Goal: Find specific page/section: Find specific page/section

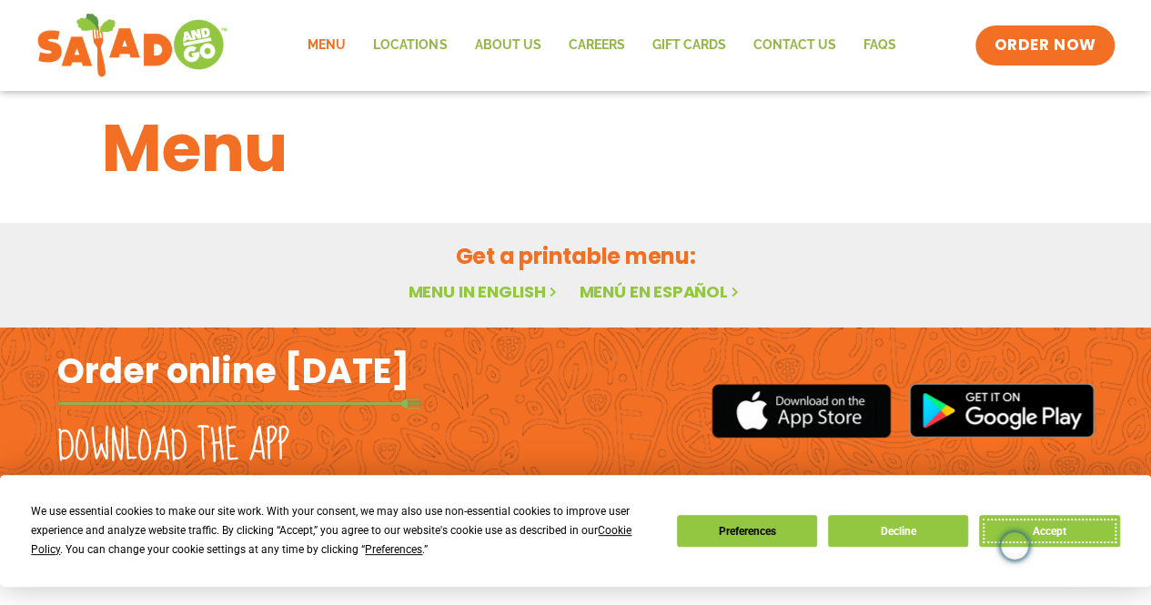
click at [1083, 525] on button "Accept" at bounding box center [1049, 531] width 140 height 32
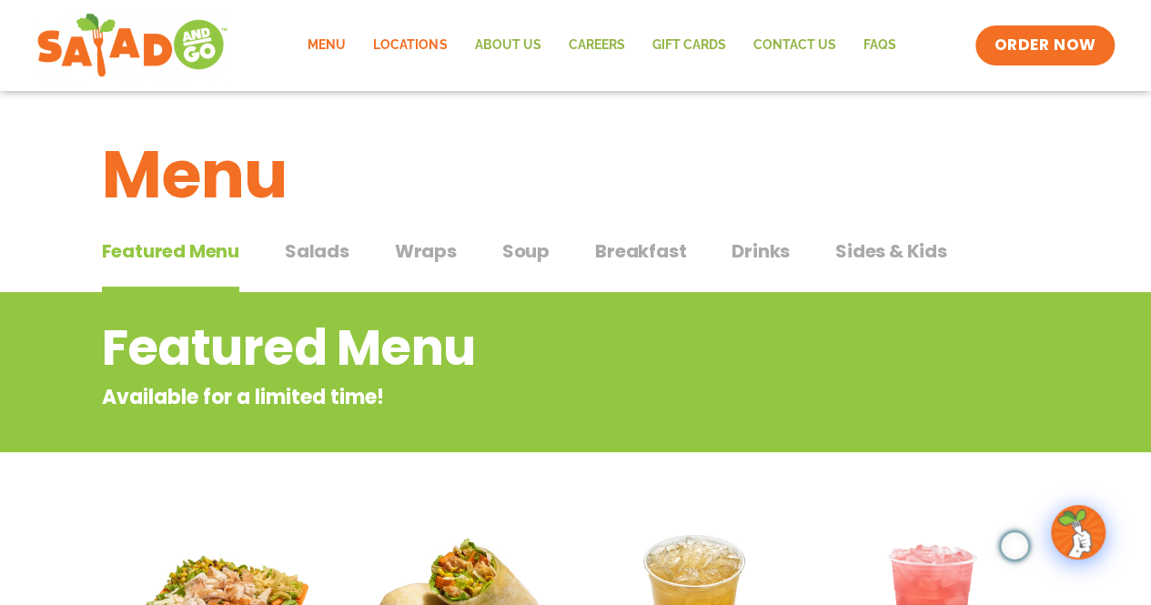
click at [435, 60] on link "Locations" at bounding box center [409, 46] width 101 height 42
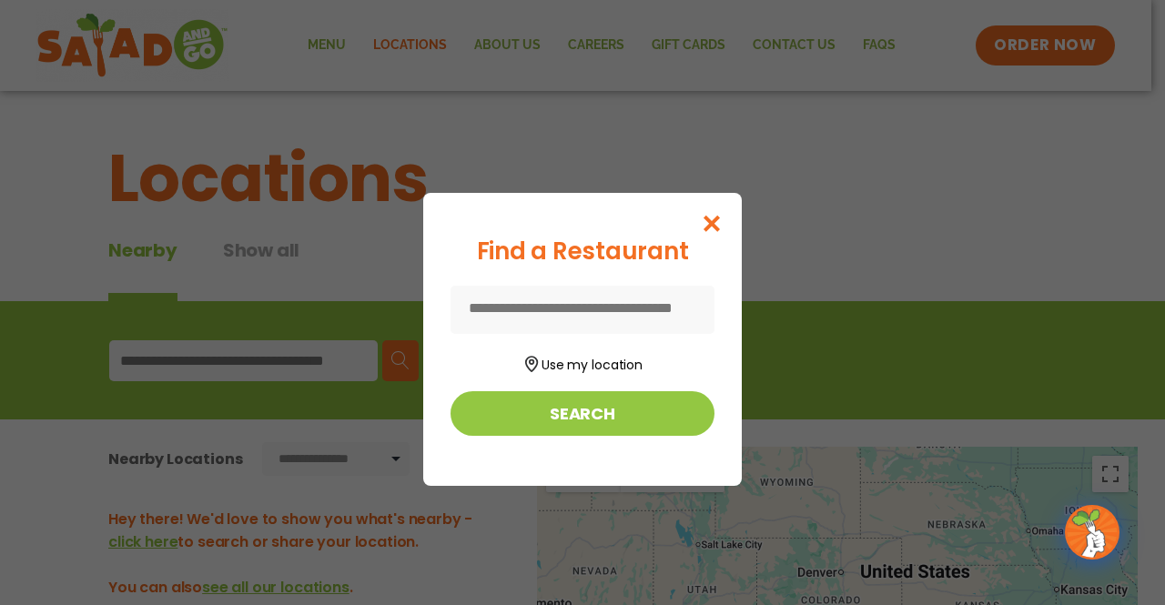
click at [504, 313] on input at bounding box center [582, 310] width 264 height 48
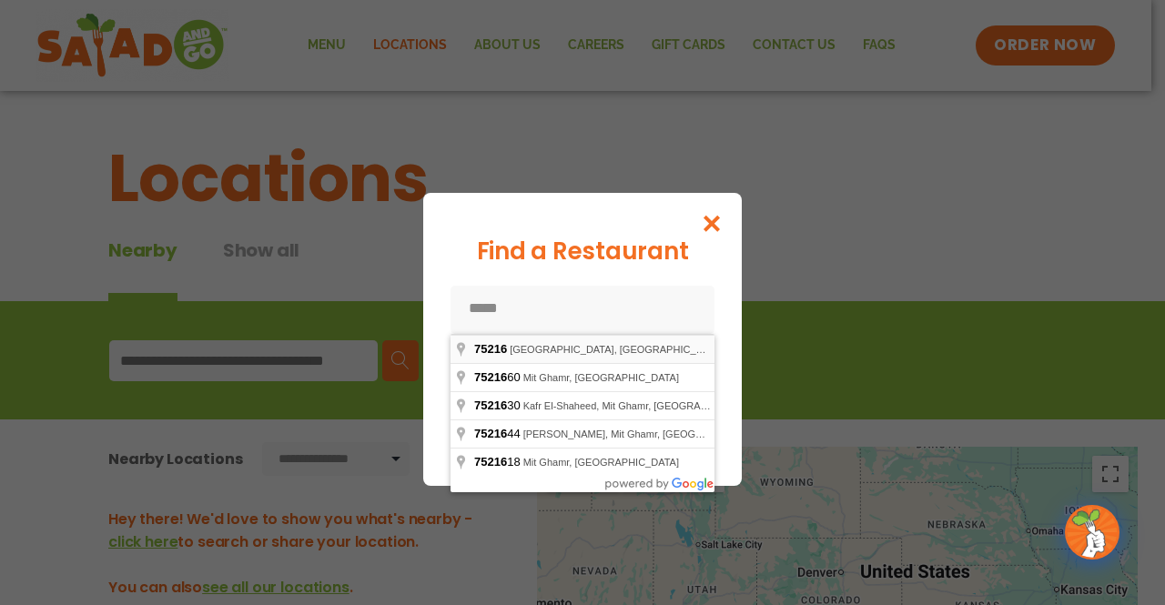
type input "**********"
